Goal: Task Accomplishment & Management: Manage account settings

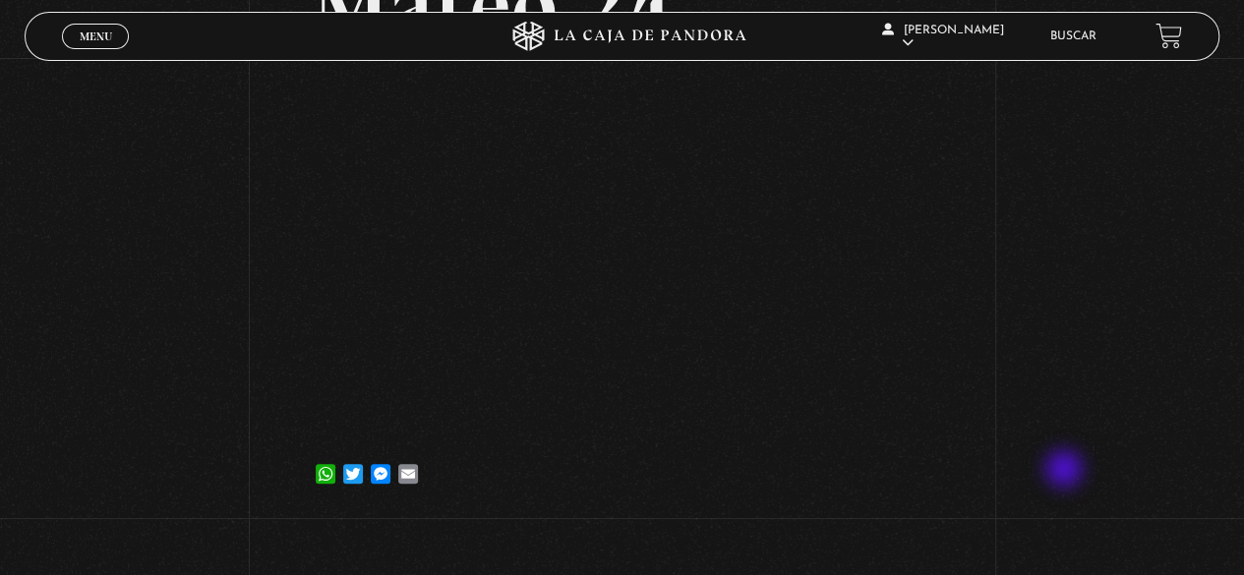
scroll to position [195, 0]
click at [106, 44] on link "Menu Cerrar" at bounding box center [95, 37] width 67 height 26
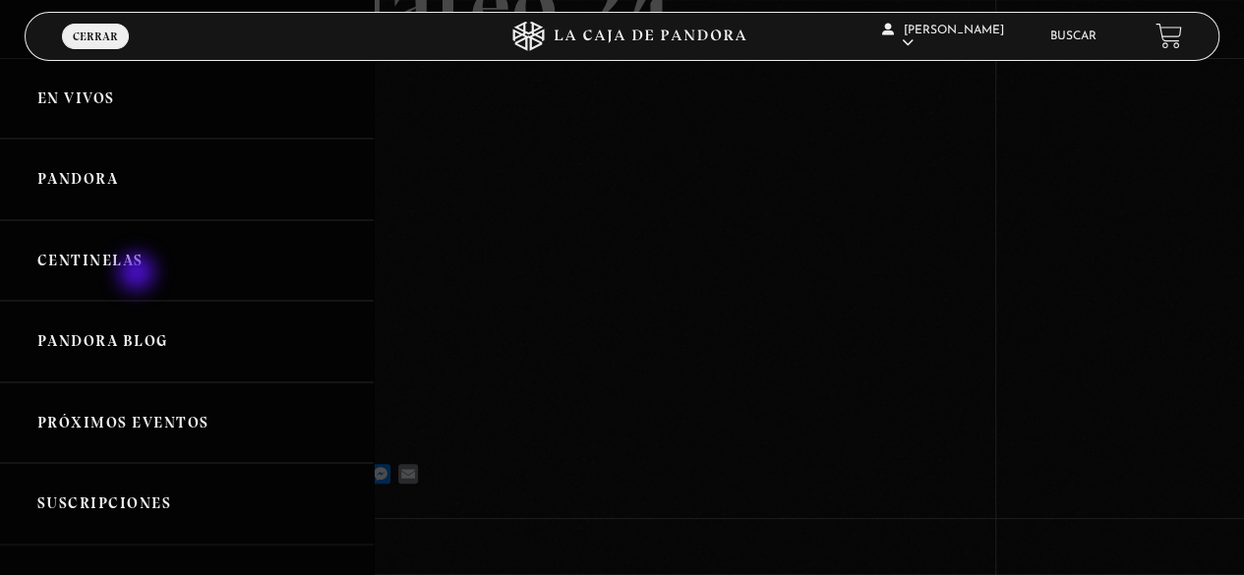
click at [138, 278] on link "Centinelas" at bounding box center [187, 261] width 374 height 82
click at [132, 264] on link "Centinelas" at bounding box center [187, 261] width 374 height 82
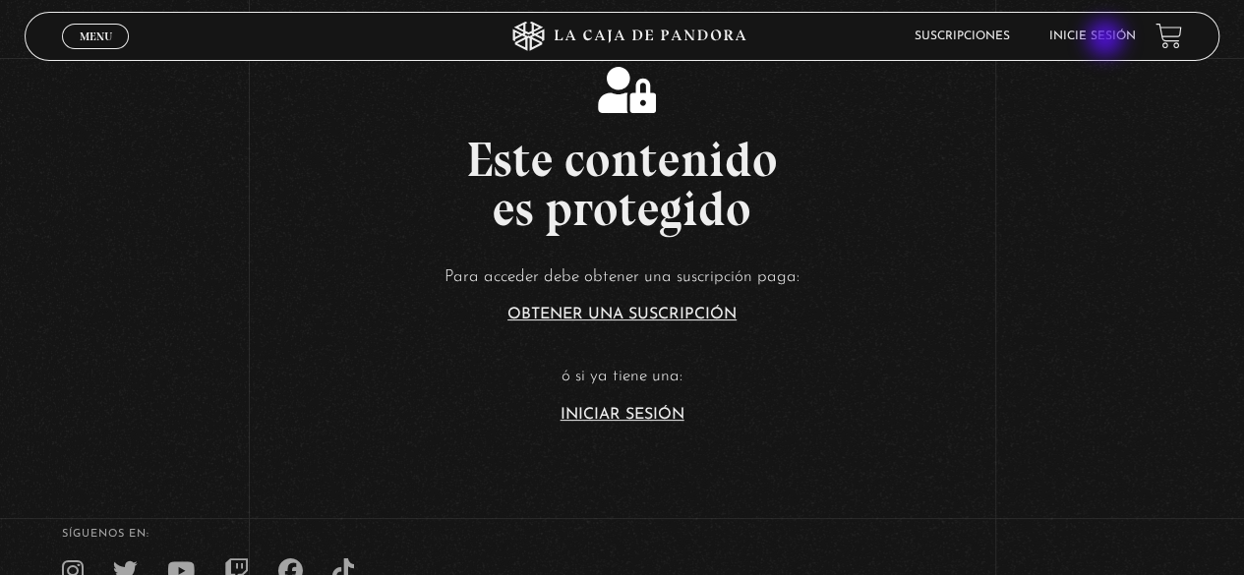
click at [1107, 42] on link "Inicie sesión" at bounding box center [1092, 36] width 87 height 12
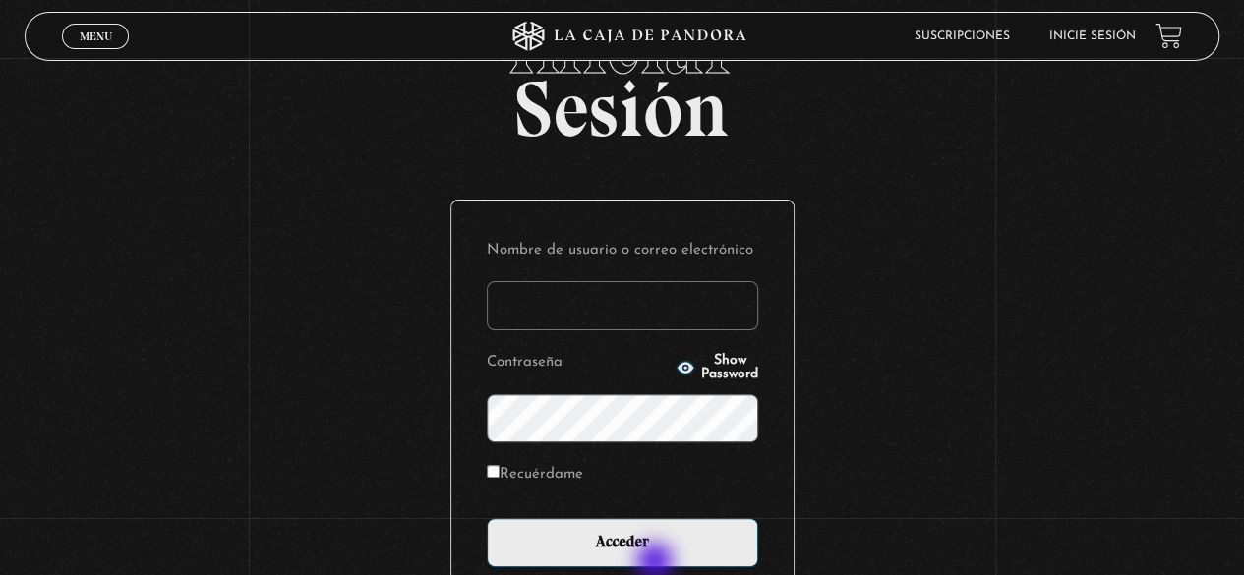
scroll to position [90, 0]
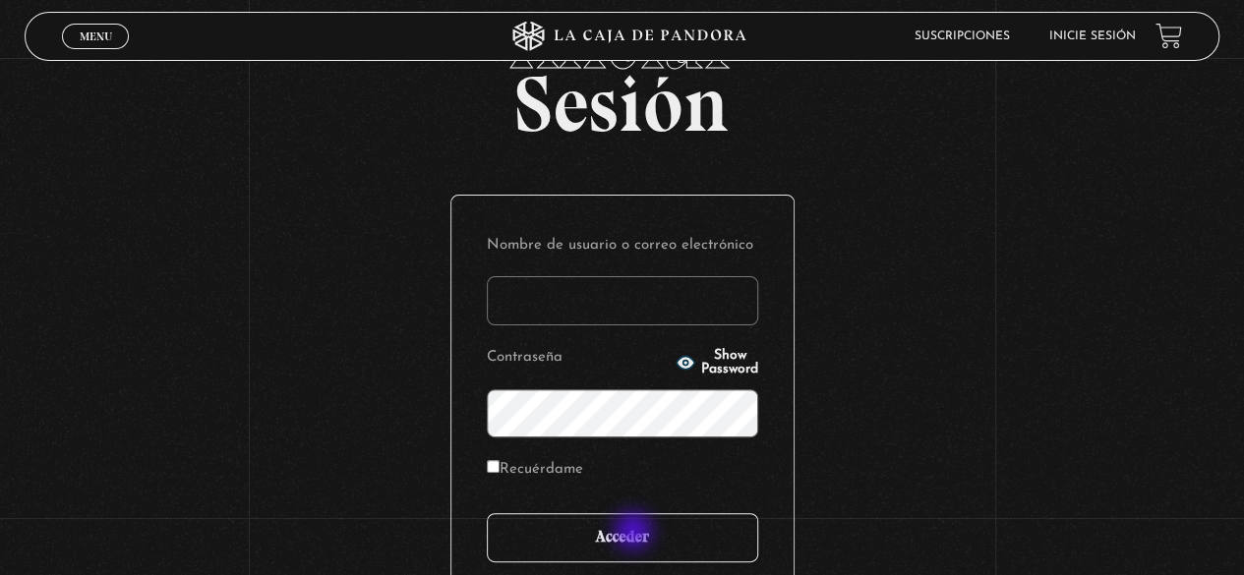
type input "paovanesa08@gmail.com"
click at [635, 537] on input "Acceder" at bounding box center [622, 537] width 271 height 49
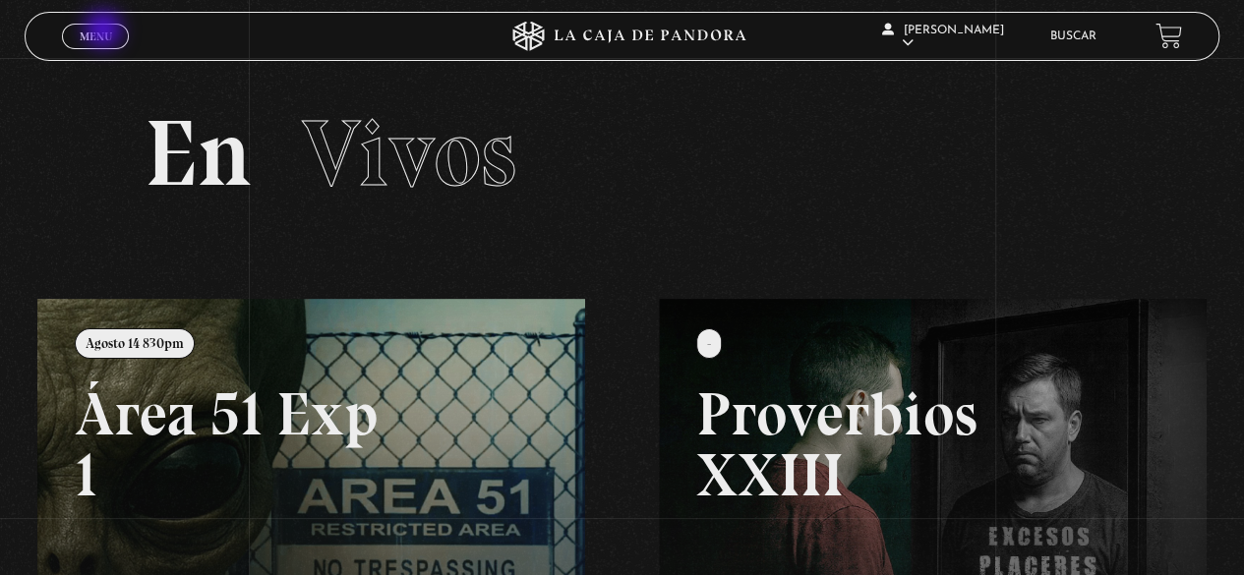
click at [107, 33] on span "Menu" at bounding box center [96, 36] width 32 height 12
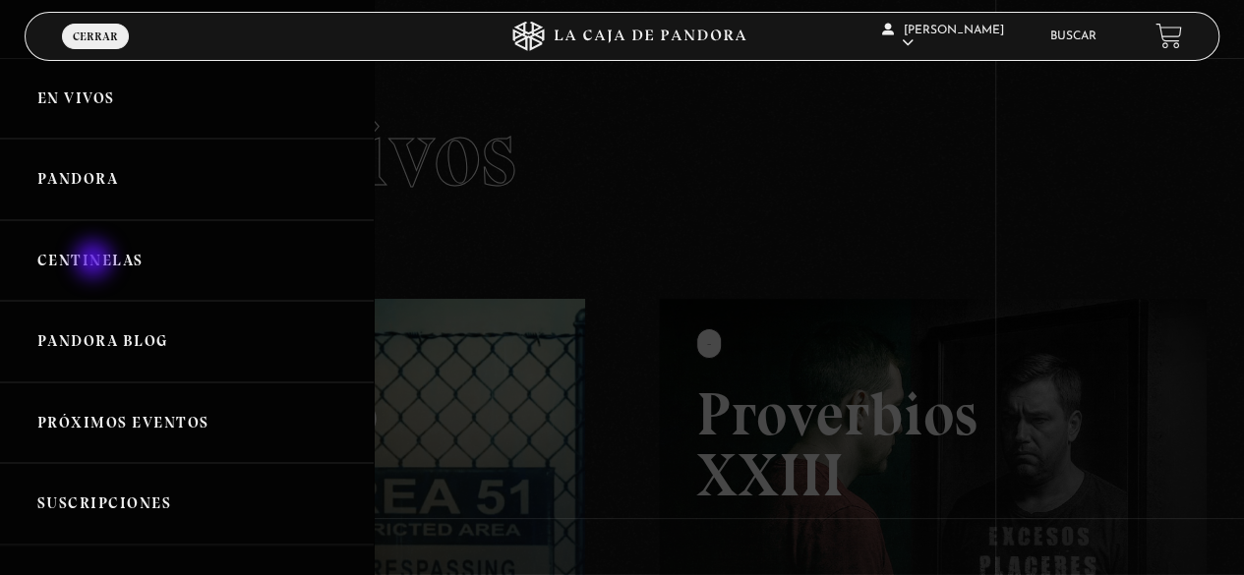
click at [95, 263] on link "Centinelas" at bounding box center [187, 261] width 374 height 82
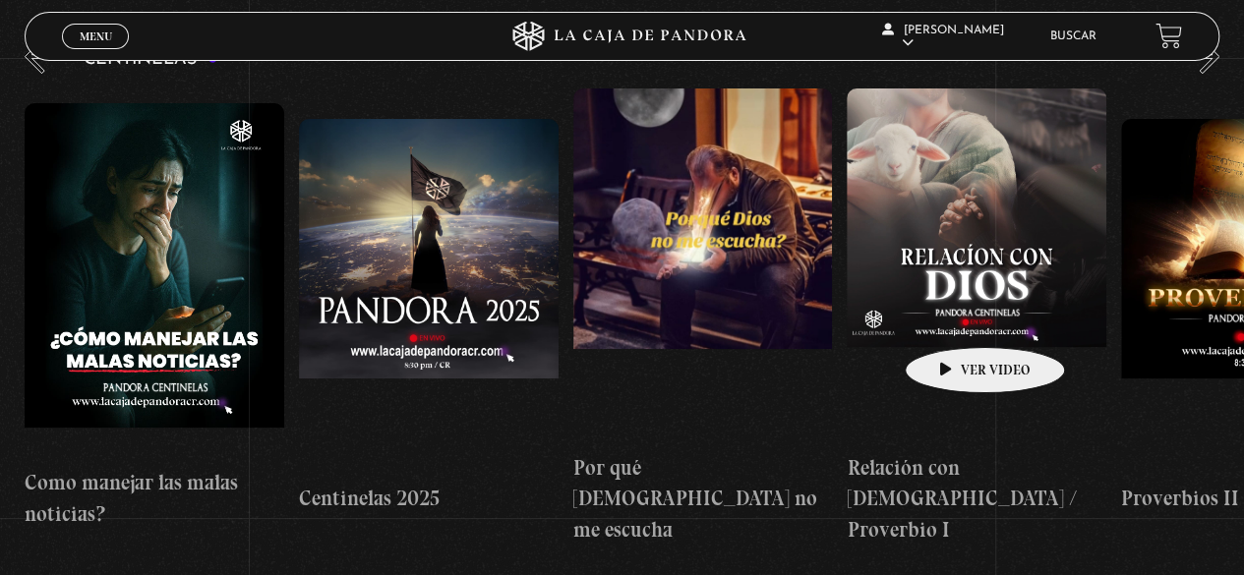
scroll to position [264, 0]
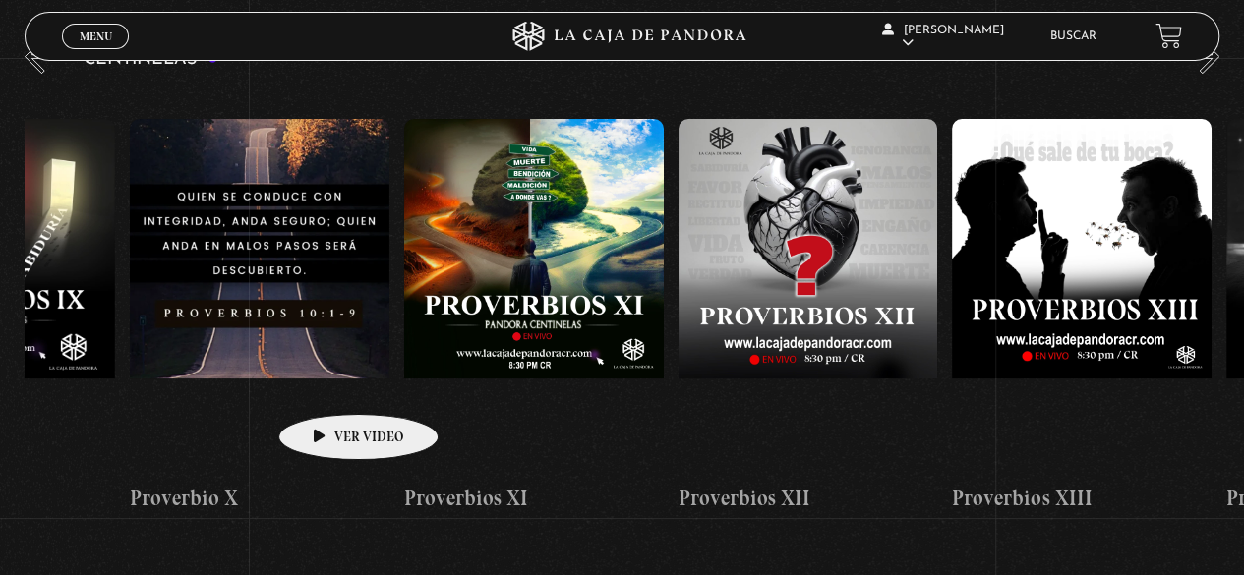
drag, startPoint x: 942, startPoint y: 321, endPoint x: 298, endPoint y: 371, distance: 646.1
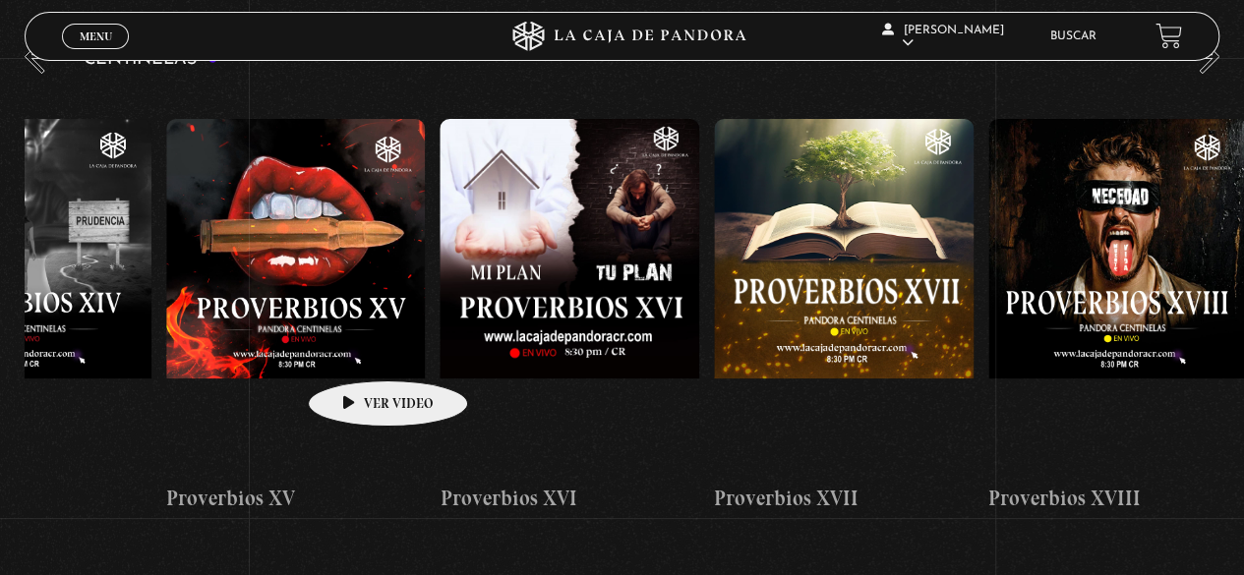
drag, startPoint x: 833, startPoint y: 288, endPoint x: 321, endPoint y: 350, distance: 516.1
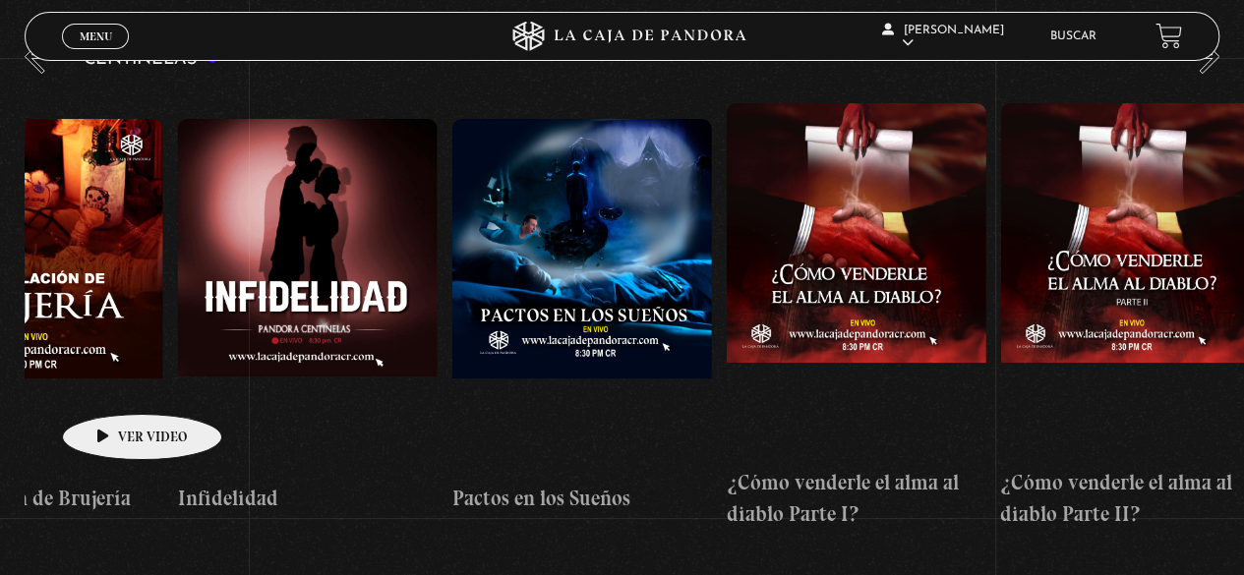
scroll to position [0, 9772]
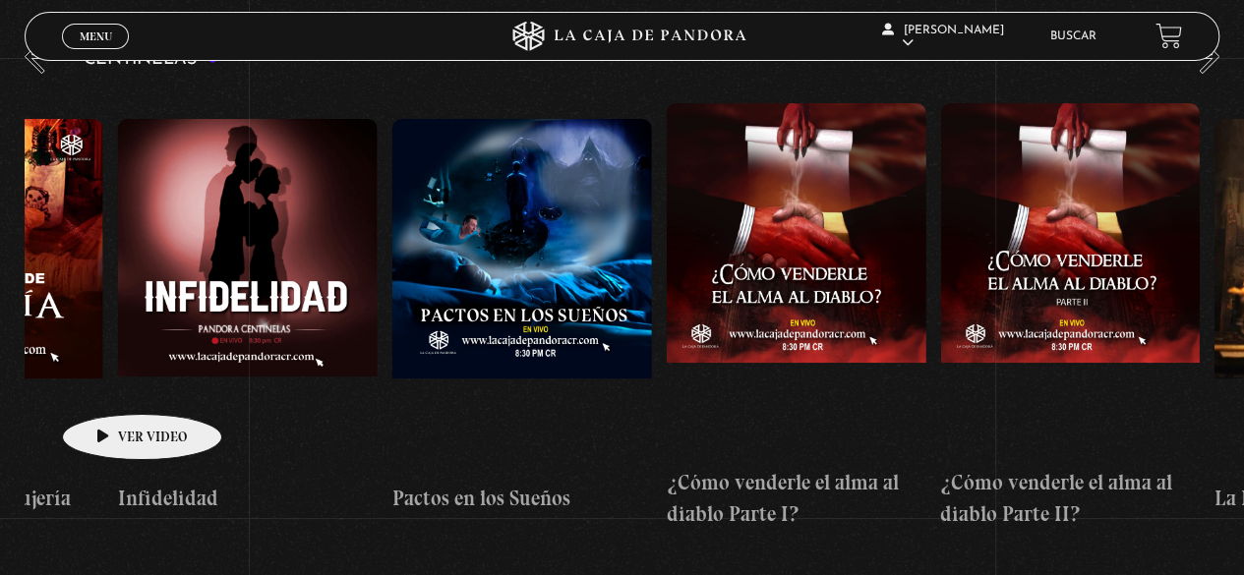
drag, startPoint x: 822, startPoint y: 301, endPoint x: 99, endPoint y: 385, distance: 727.7
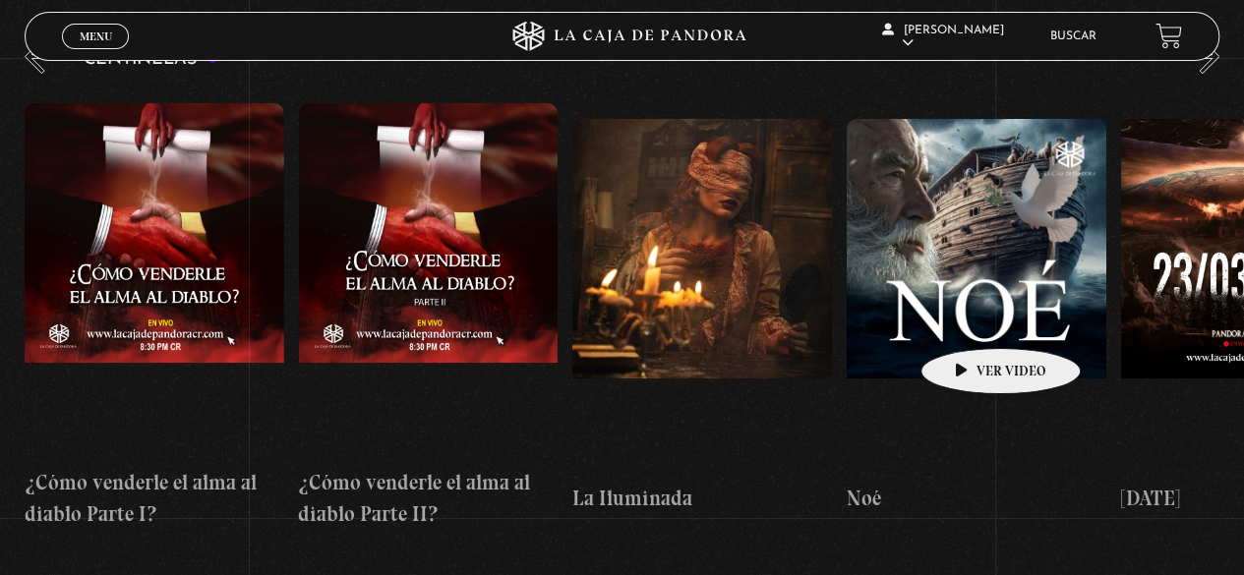
scroll to position [0, 10420]
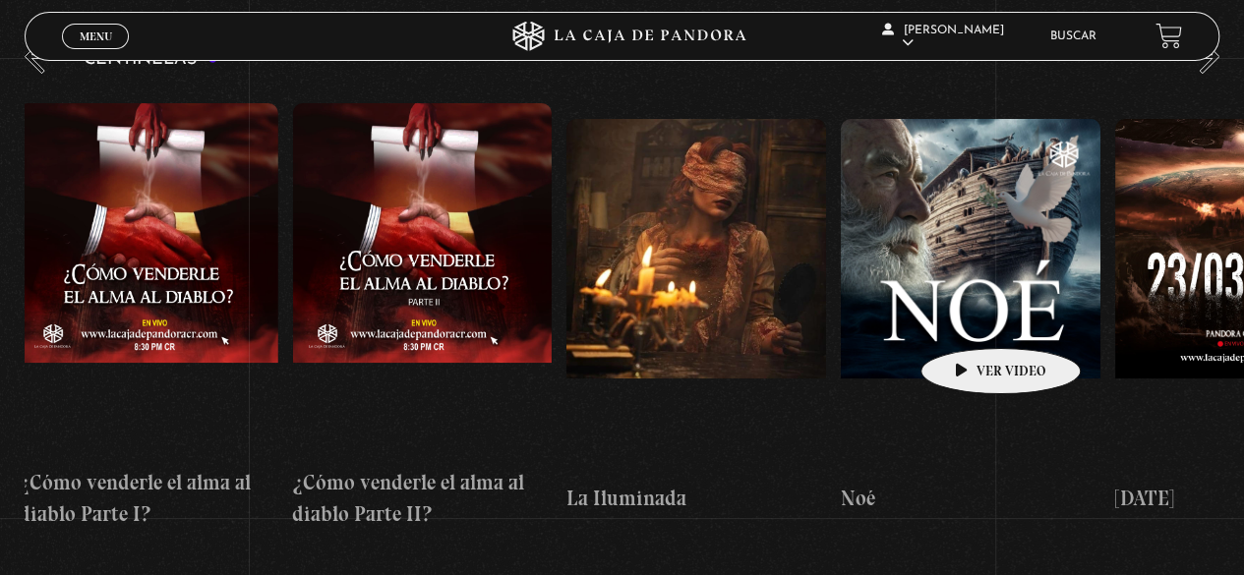
drag, startPoint x: 1098, startPoint y: 270, endPoint x: 970, endPoint y: 319, distance: 137.5
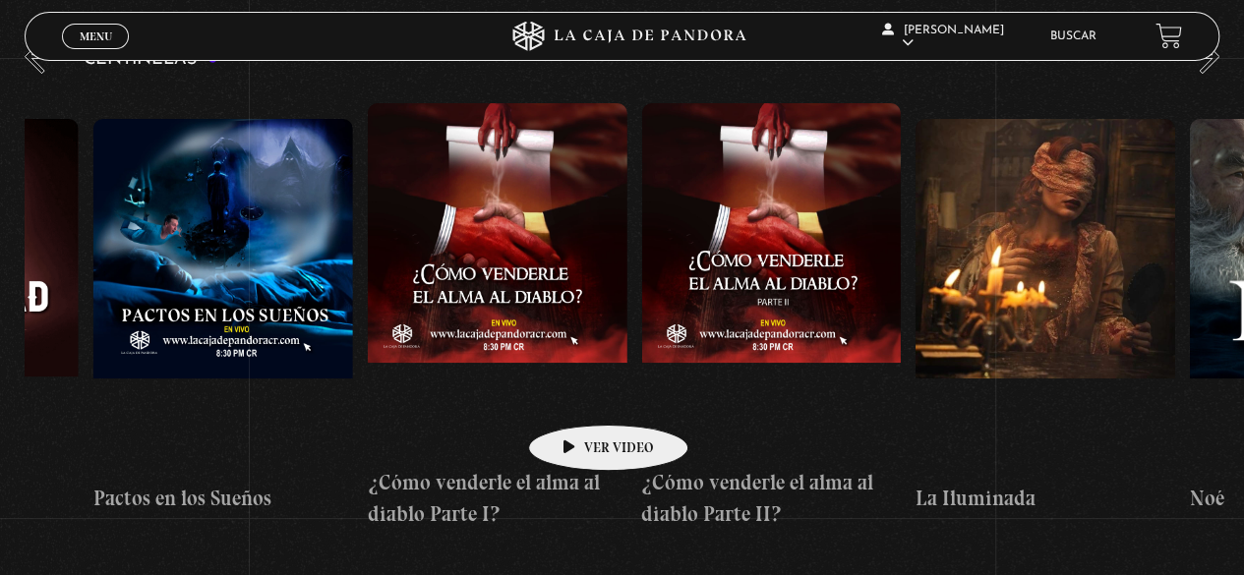
scroll to position [0, 10125]
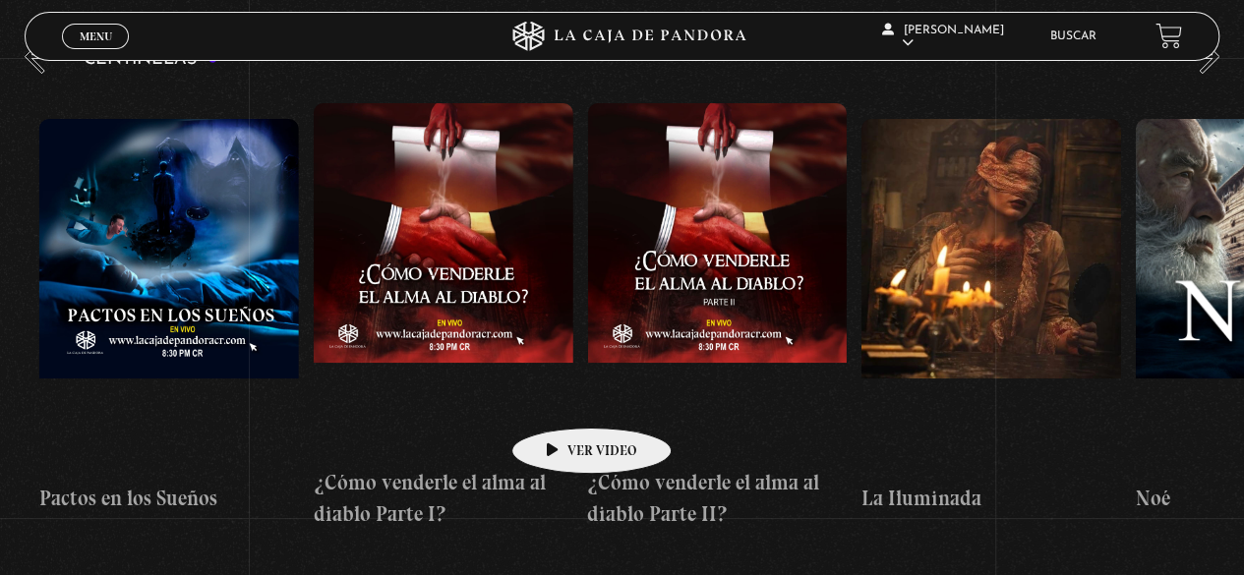
drag, startPoint x: 500, startPoint y: 390, endPoint x: 557, endPoint y: 396, distance: 57.3
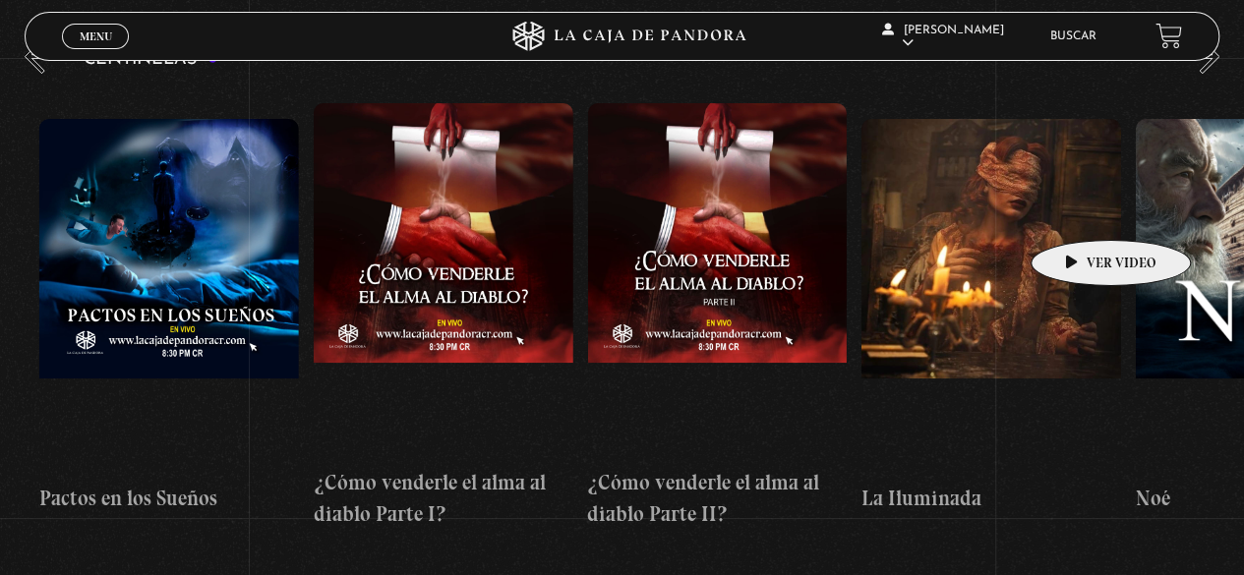
scroll to position [0, 11171]
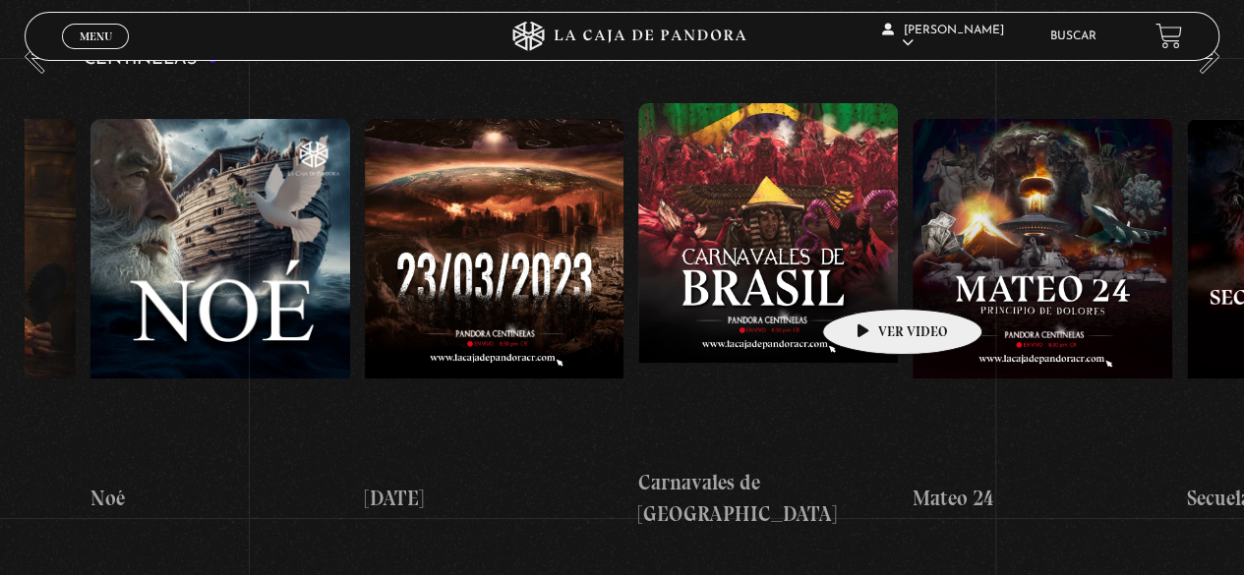
drag, startPoint x: 1080, startPoint y: 211, endPoint x: 871, endPoint y: 279, distance: 219.2
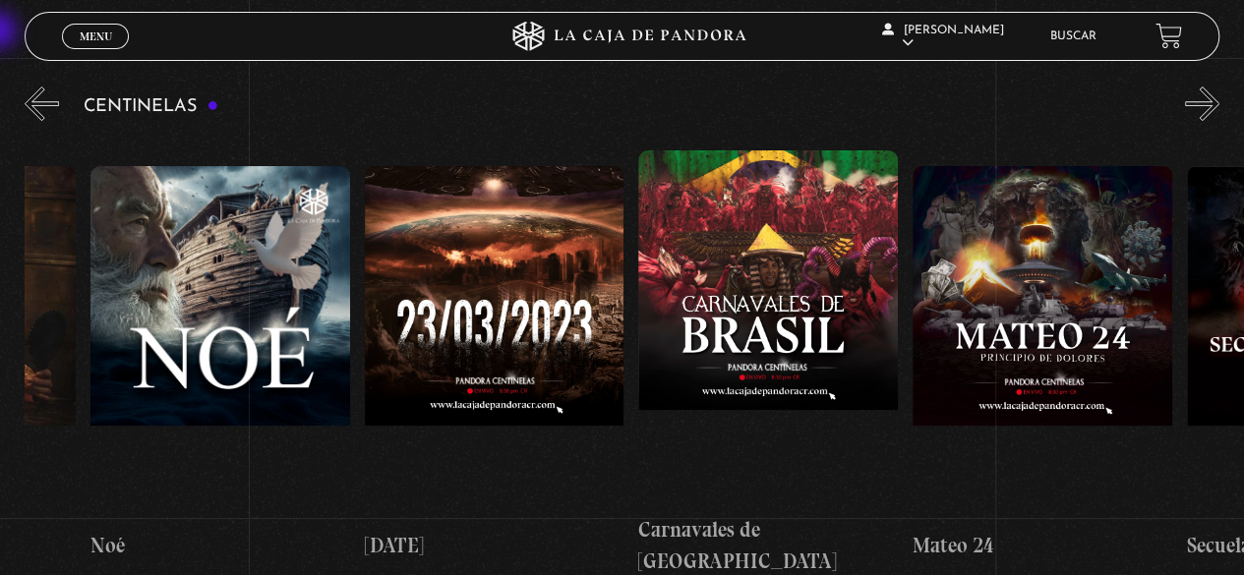
scroll to position [186, 0]
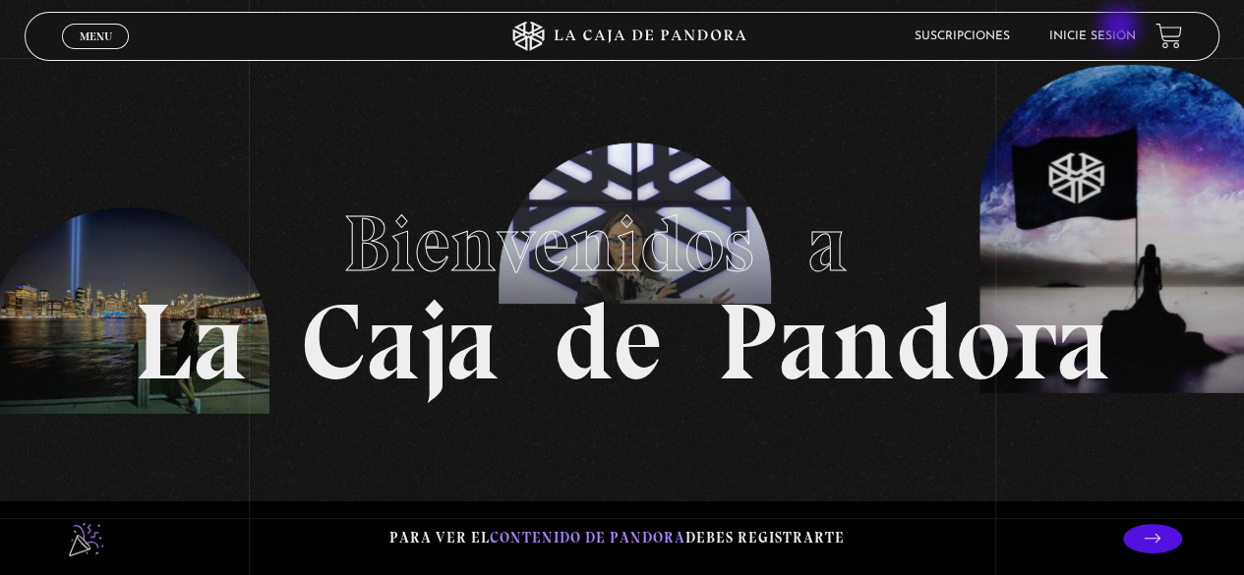
click at [1120, 30] on li "Inicie sesión" at bounding box center [1092, 36] width 87 height 30
drag, startPoint x: 1043, startPoint y: 316, endPoint x: 764, endPoint y: 349, distance: 281.3
click at [766, 348] on h1 "Bienvenidos a La Caja de Pandora" at bounding box center [622, 288] width 977 height 216
